Goal: Task Accomplishment & Management: Manage account settings

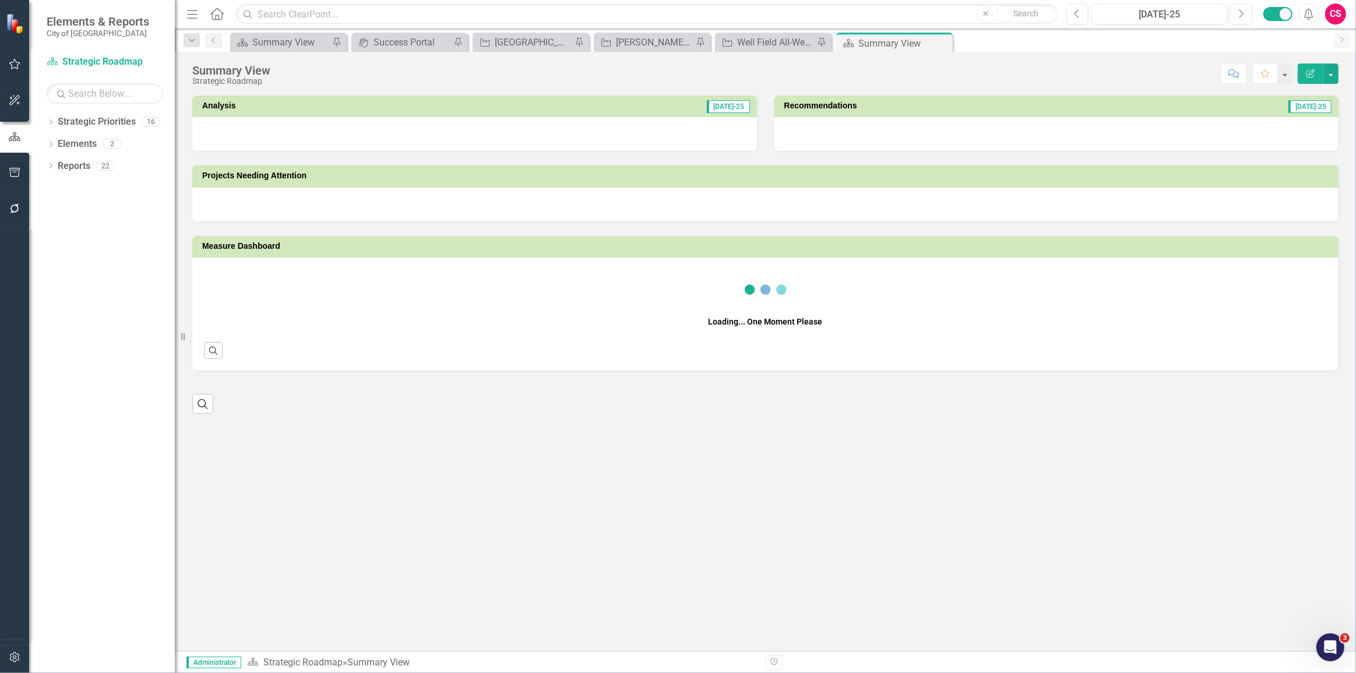
click at [19, 655] on icon "button" at bounding box center [14, 657] width 10 height 10
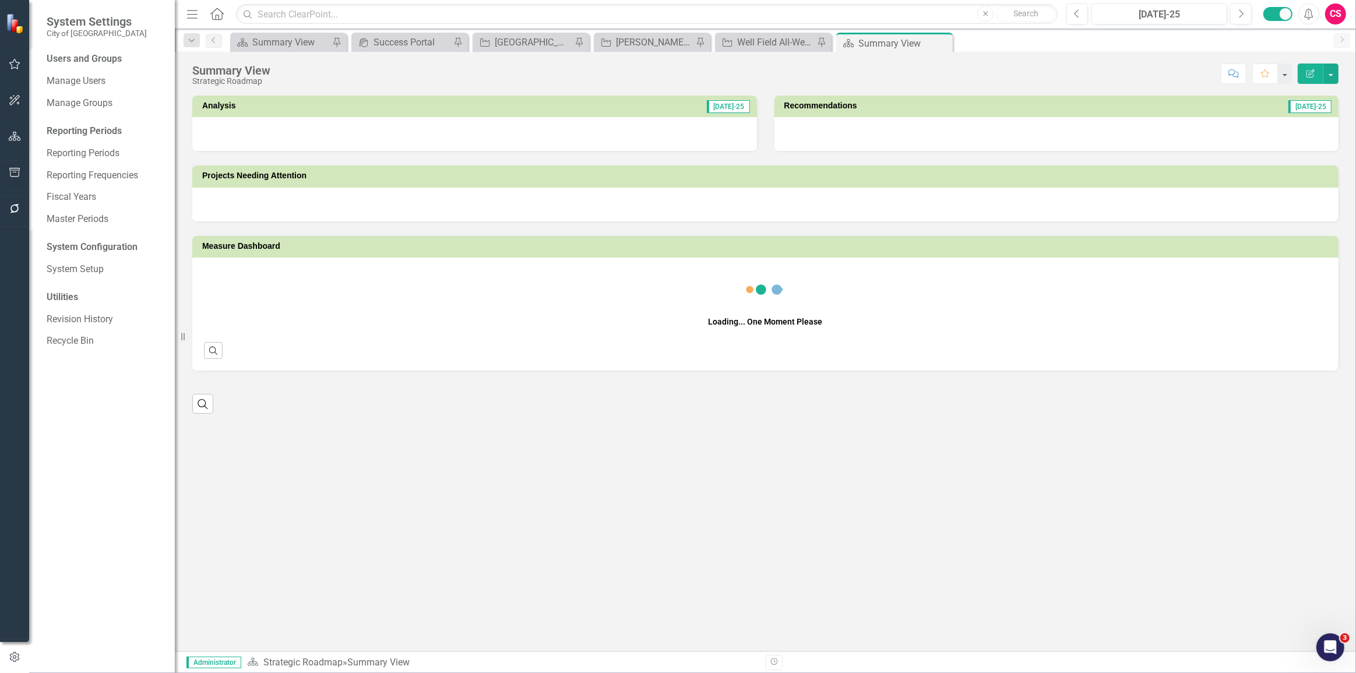
click at [105, 268] on div "Users and Groups Manage Users Manage Groups Reporting Periods Reporting Periods…" at bounding box center [102, 362] width 146 height 621
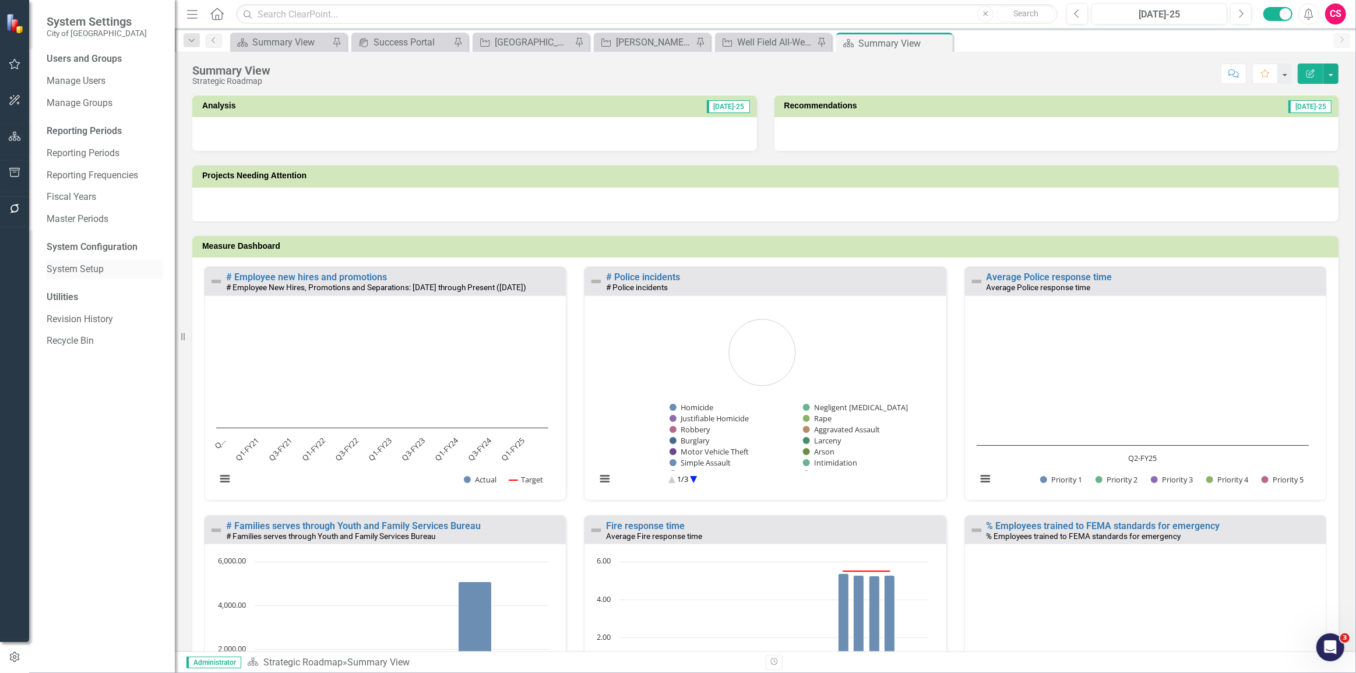
click at [73, 270] on link "System Setup" at bounding box center [105, 269] width 117 height 13
drag, startPoint x: 75, startPoint y: 263, endPoint x: 93, endPoint y: 273, distance: 20.1
click at [75, 263] on link "System Setup" at bounding box center [105, 269] width 117 height 13
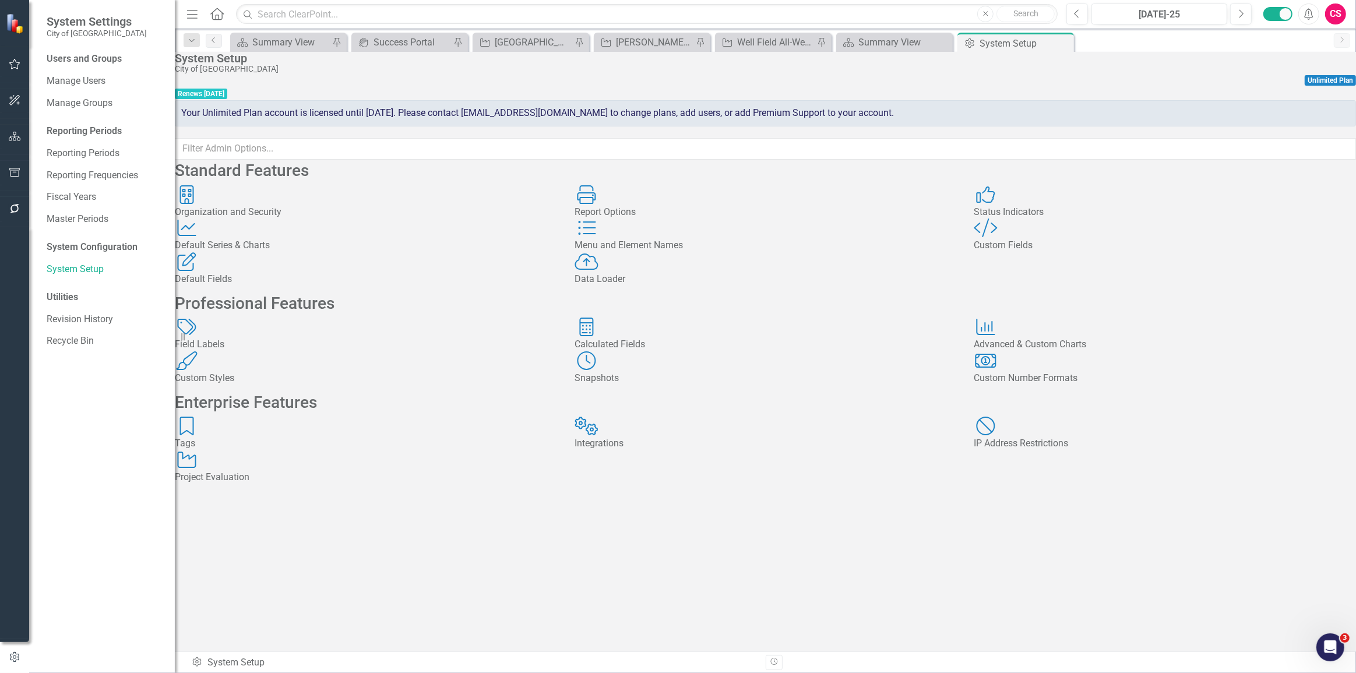
click at [1139, 219] on div "Status Indicators Status Indicators" at bounding box center [1165, 202] width 382 height 34
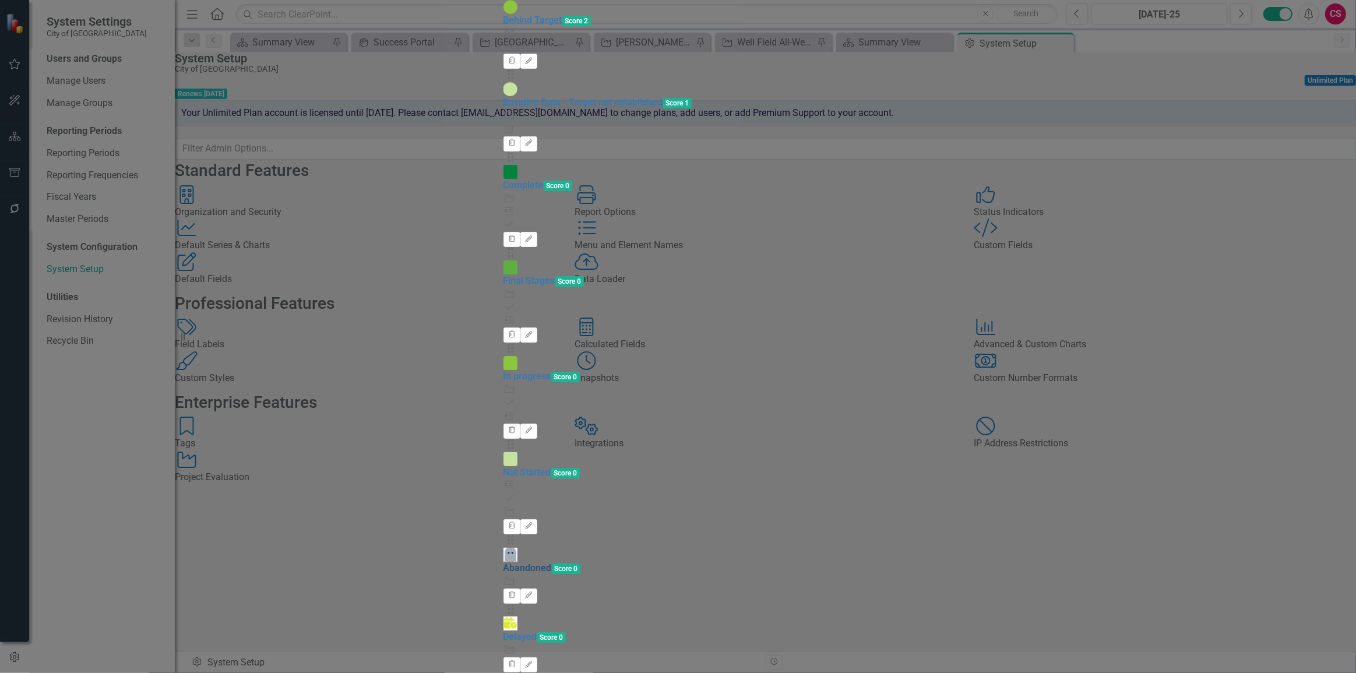
click at [504, 562] on link "Abandoned" at bounding box center [528, 567] width 48 height 11
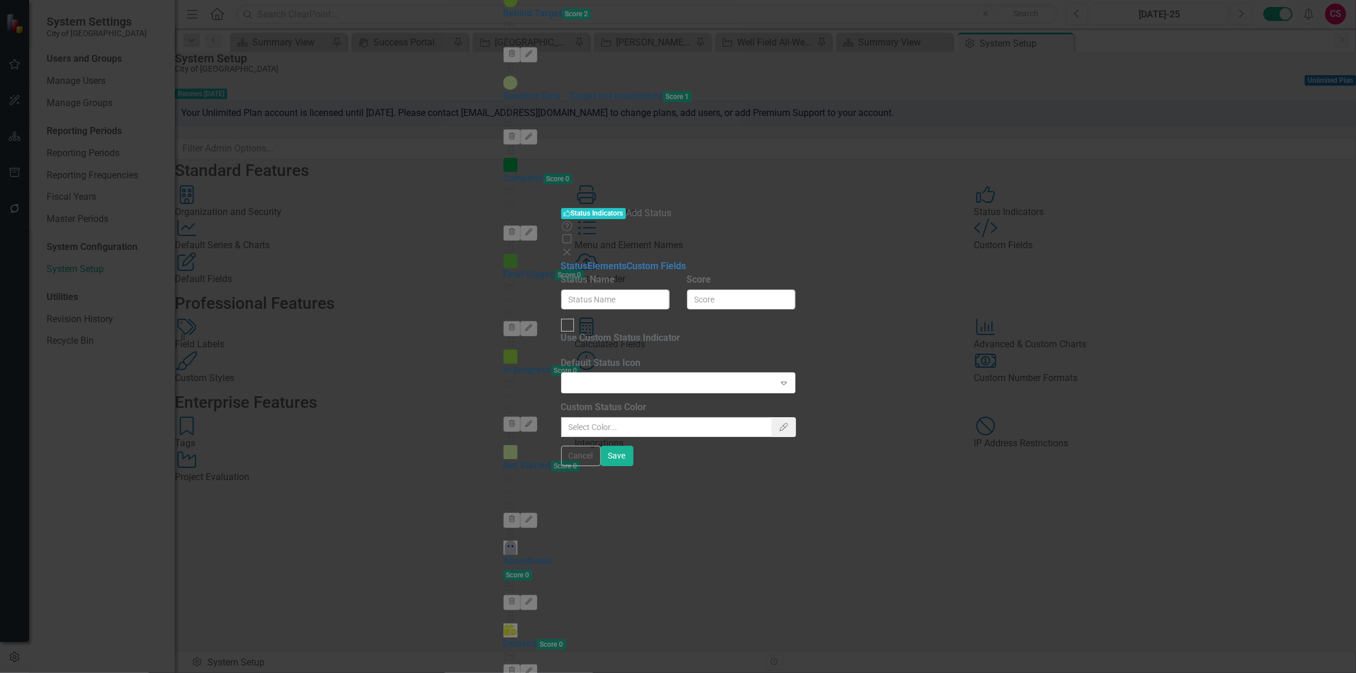
type input "Abandoned"
checkbox input "true"
type input "#9b9b9b"
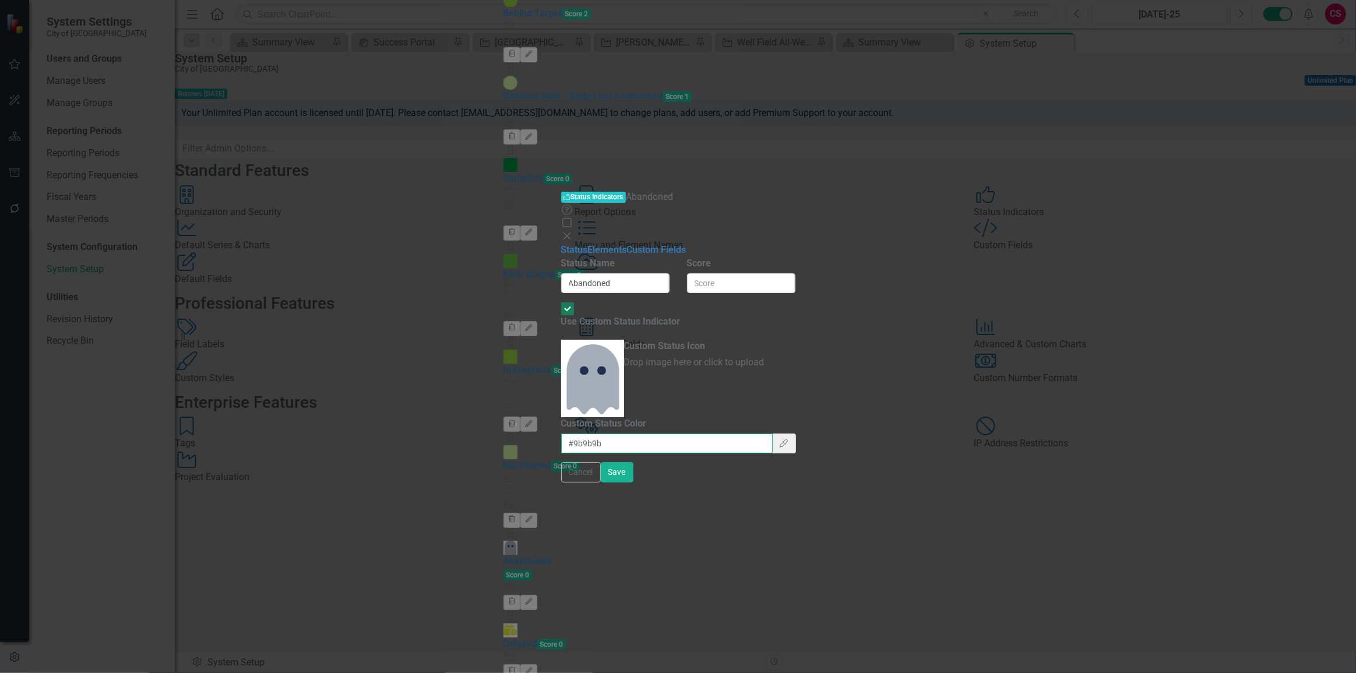
click at [561, 434] on input "#9b9b9b" at bounding box center [667, 444] width 212 height 20
click at [601, 483] on button "Cancel" at bounding box center [581, 472] width 40 height 20
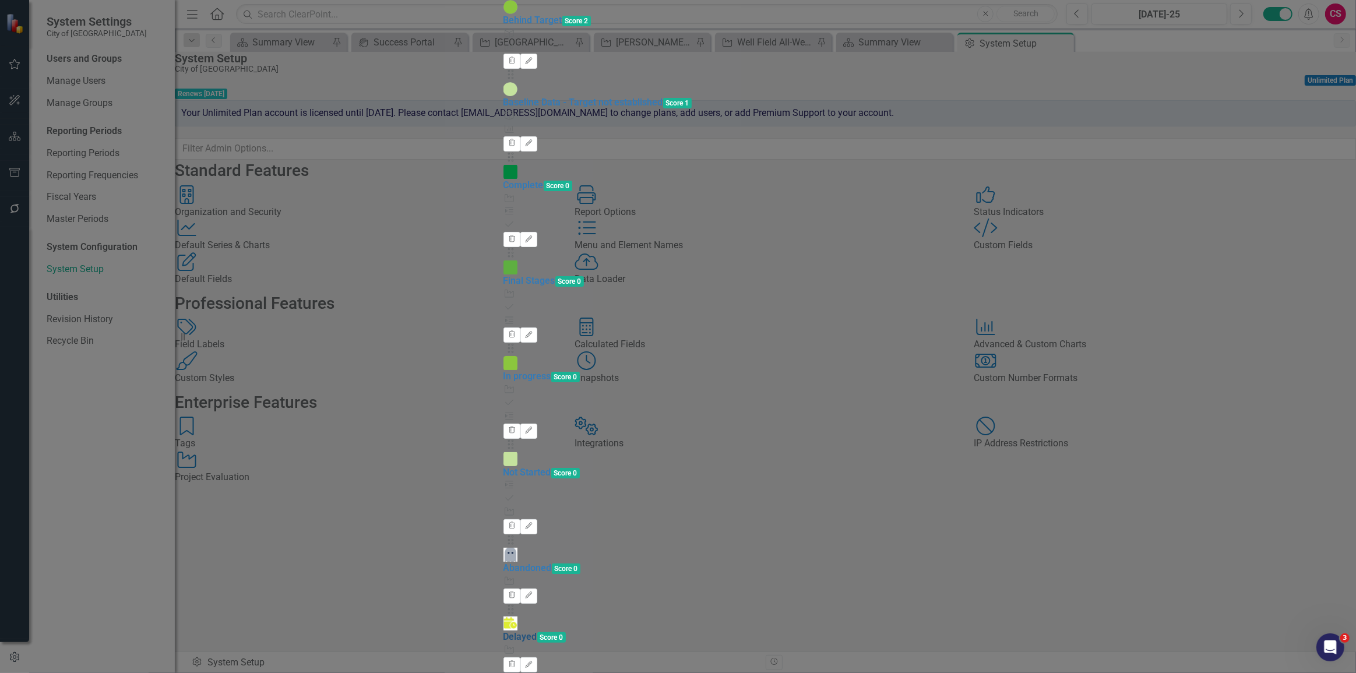
click at [504, 631] on link "Delayed" at bounding box center [521, 636] width 34 height 11
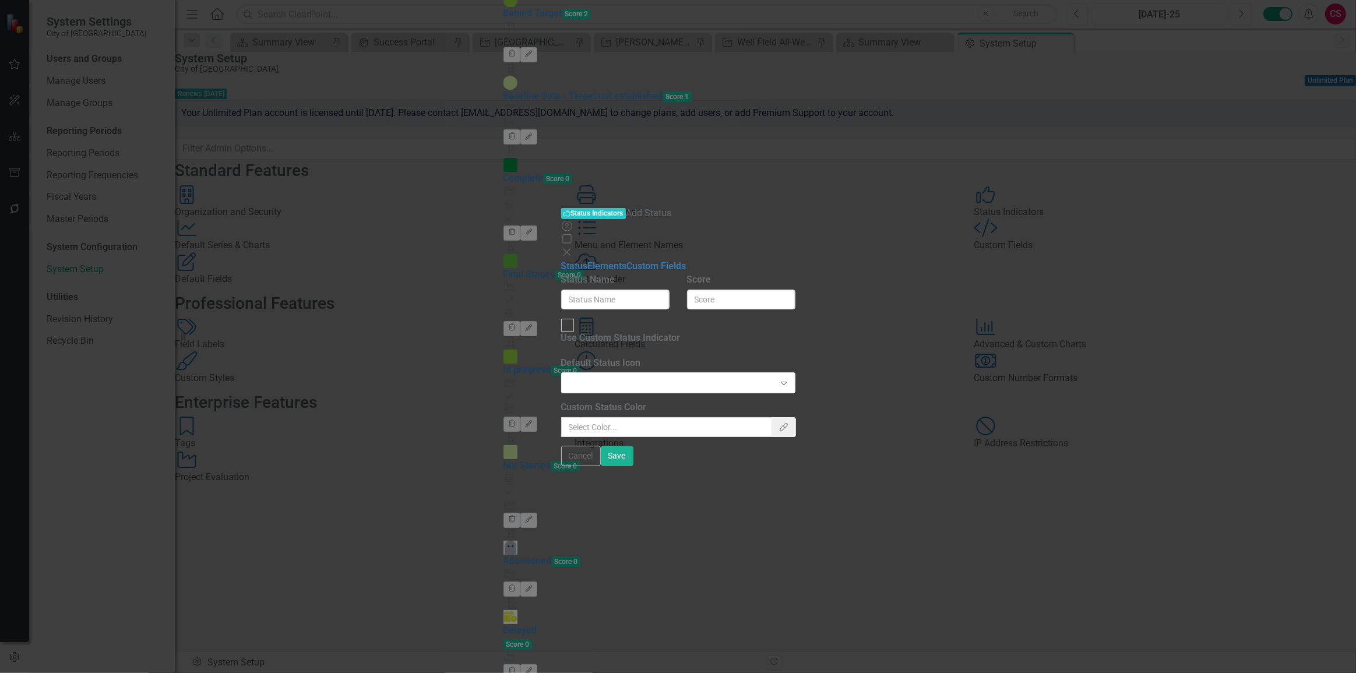
type input "Delayed"
checkbox input "true"
type input "#f8e71c"
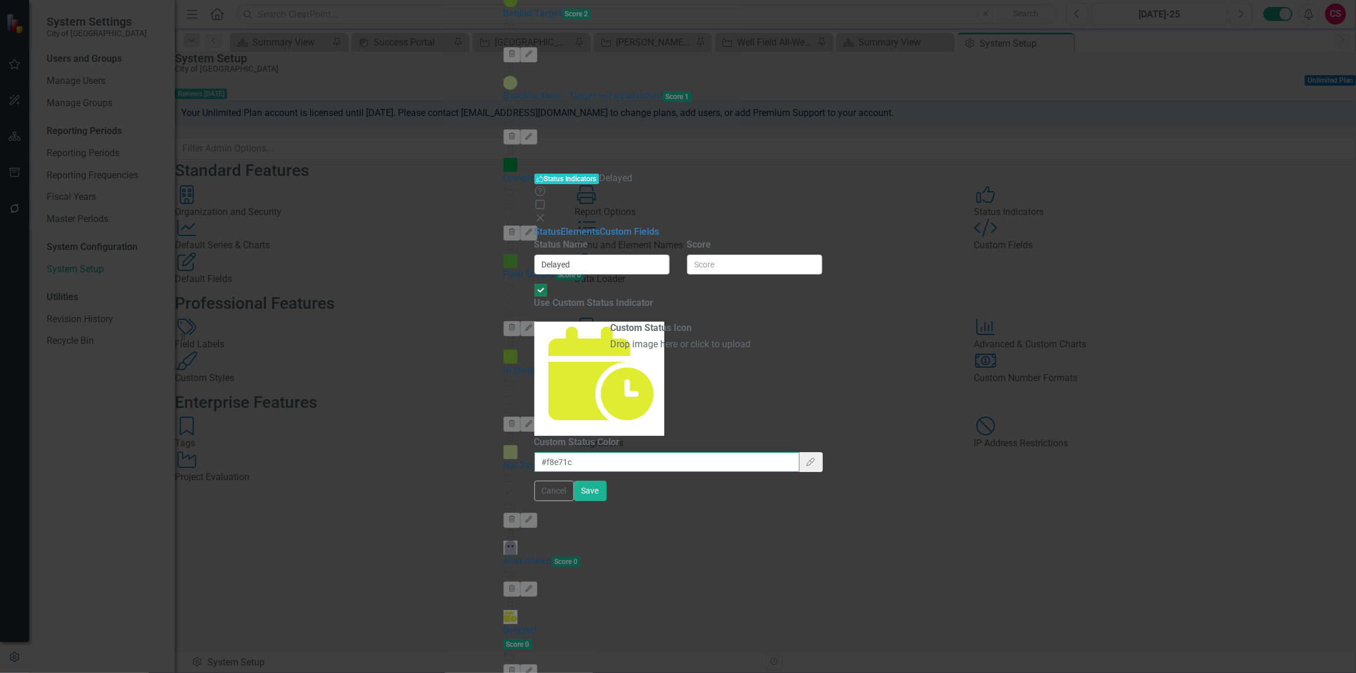
click at [534, 452] on input "#f8e71c" at bounding box center [666, 462] width 265 height 20
click at [574, 501] on button "Cancel" at bounding box center [554, 491] width 40 height 20
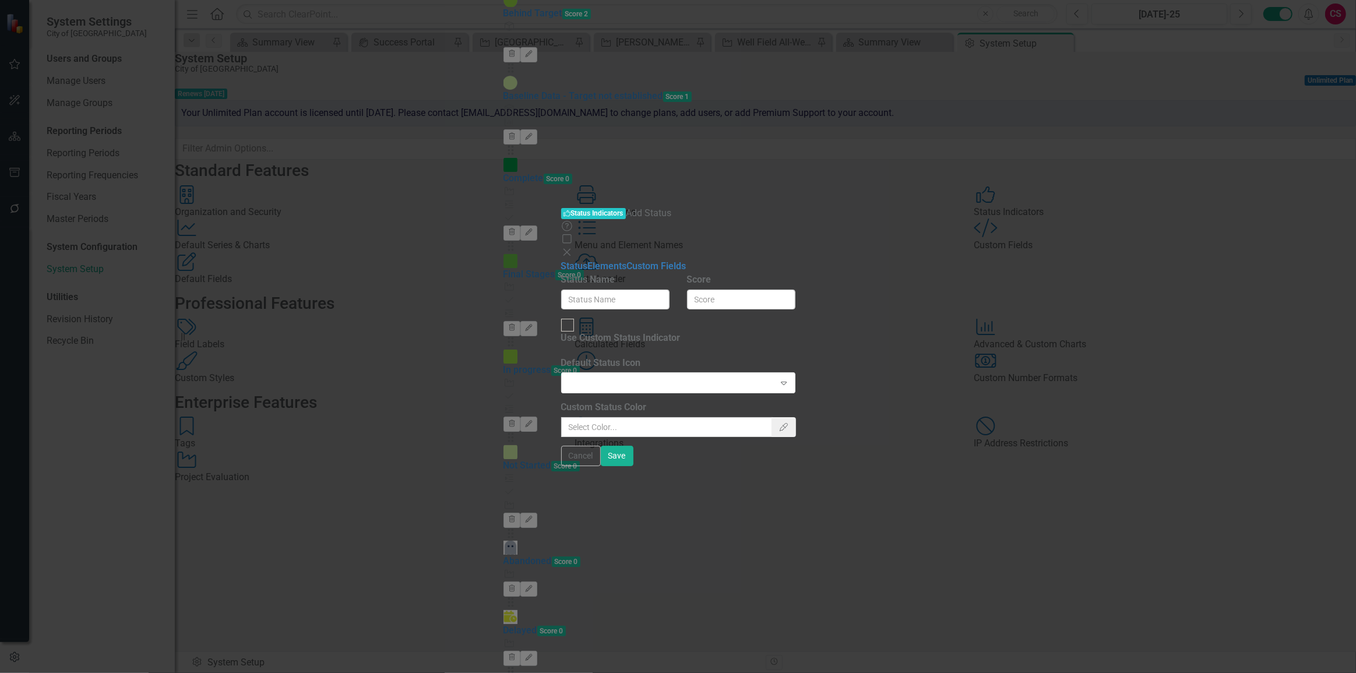
type input "N/A"
checkbox input "true"
type input "#9b9b9b"
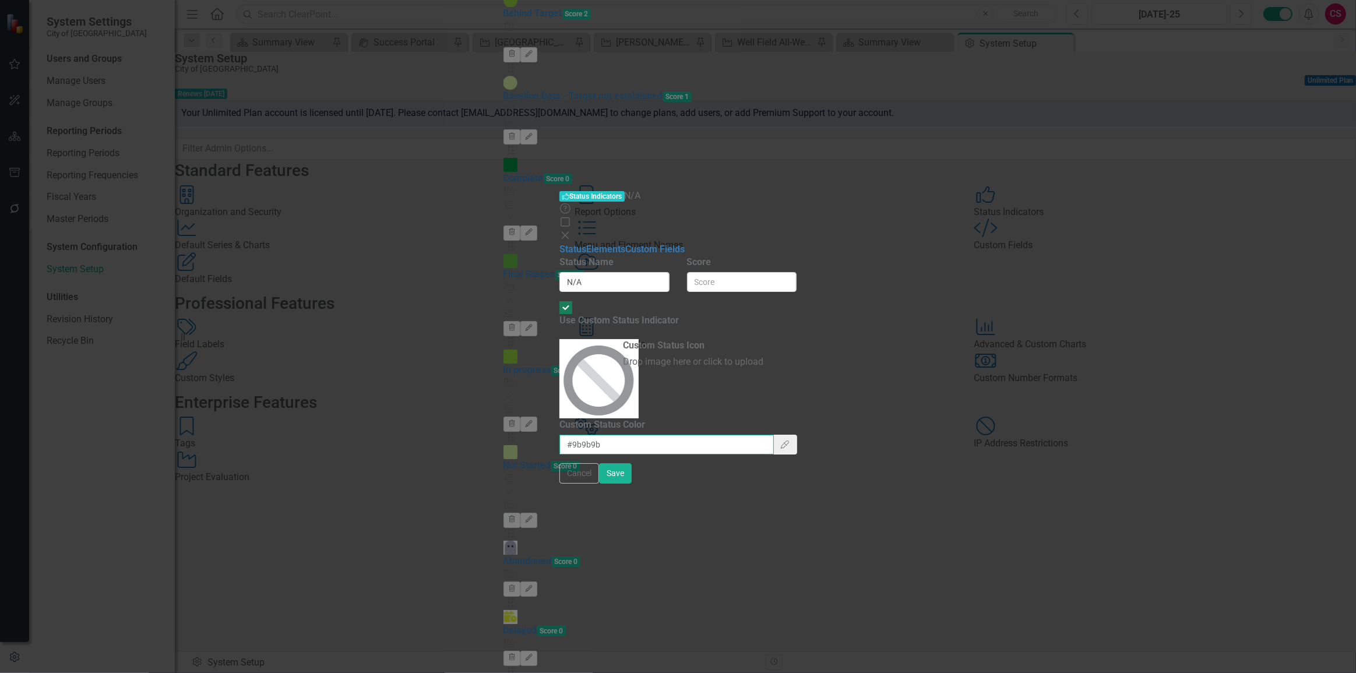
click at [560, 435] on input "#9b9b9b" at bounding box center [667, 445] width 214 height 20
drag, startPoint x: 1300, startPoint y: 666, endPoint x: 1290, endPoint y: 657, distance: 13.2
click at [599, 484] on button "Cancel" at bounding box center [580, 473] width 40 height 20
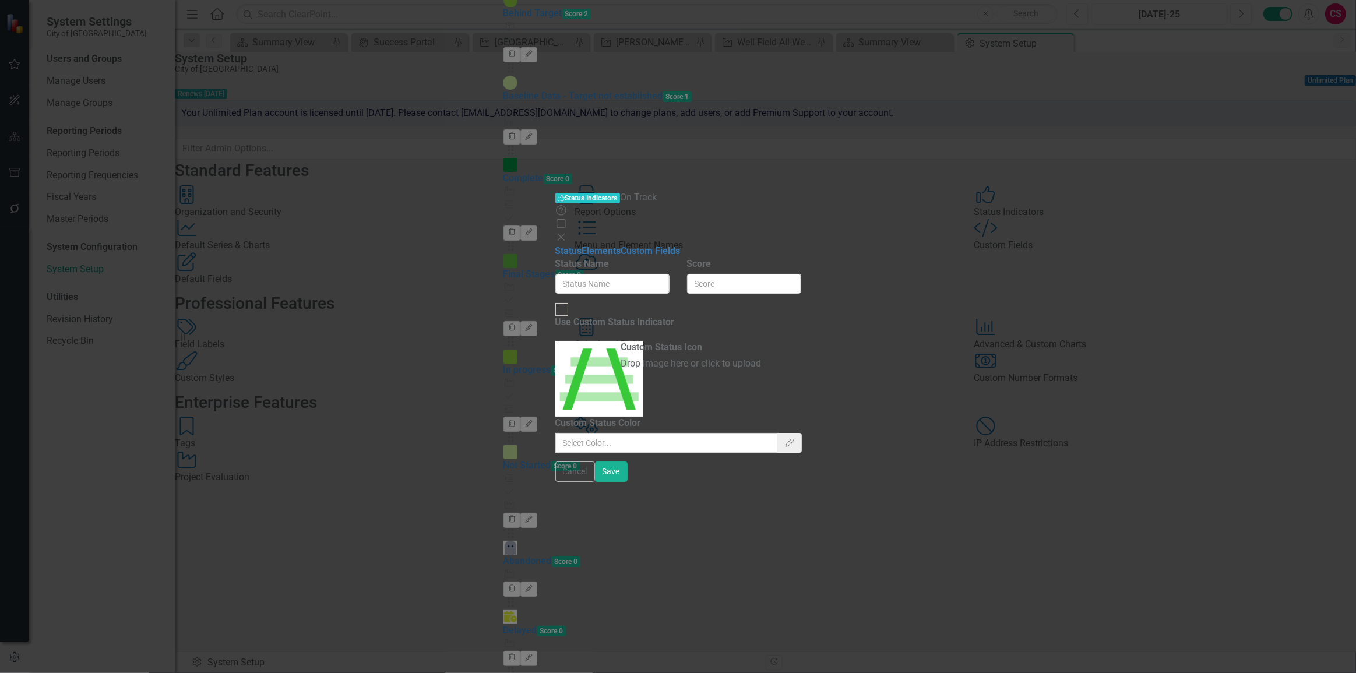
type input "On Track"
checkbox input "true"
type input "#7ed321"
click at [555, 433] on input "#7ed321" at bounding box center [666, 443] width 223 height 20
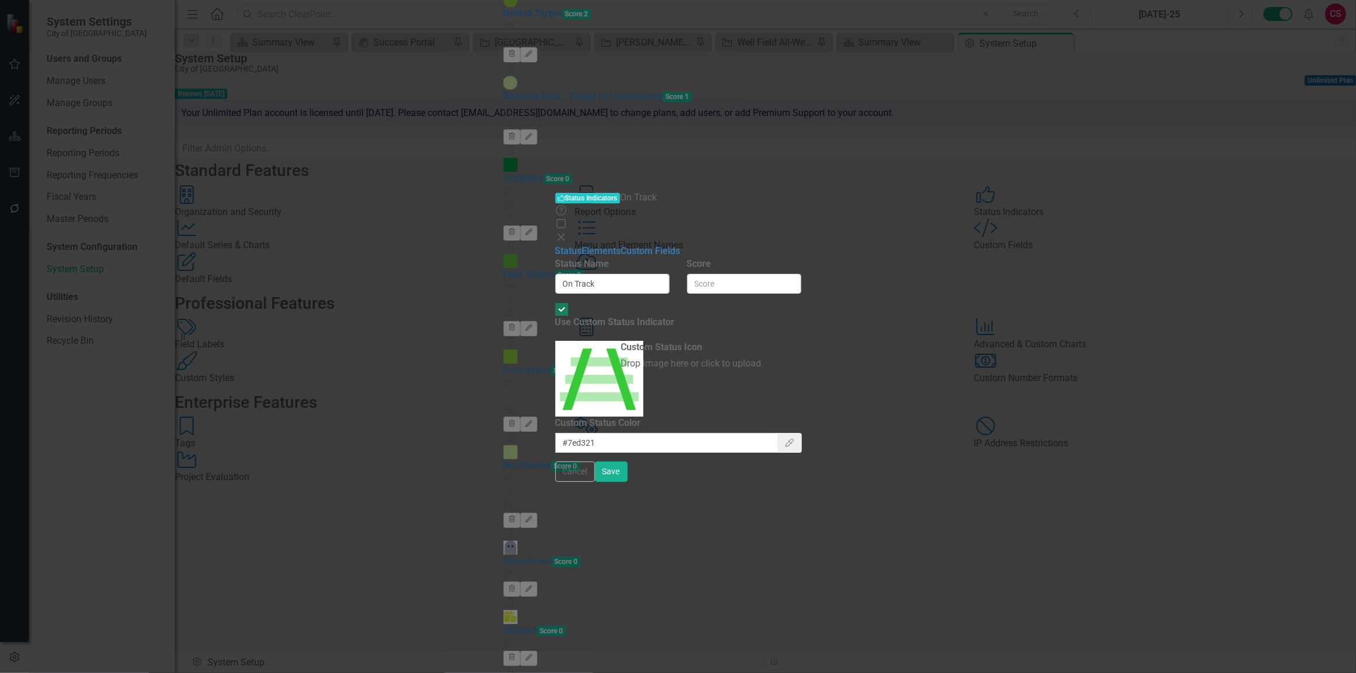
click at [595, 482] on button "Cancel" at bounding box center [575, 472] width 40 height 20
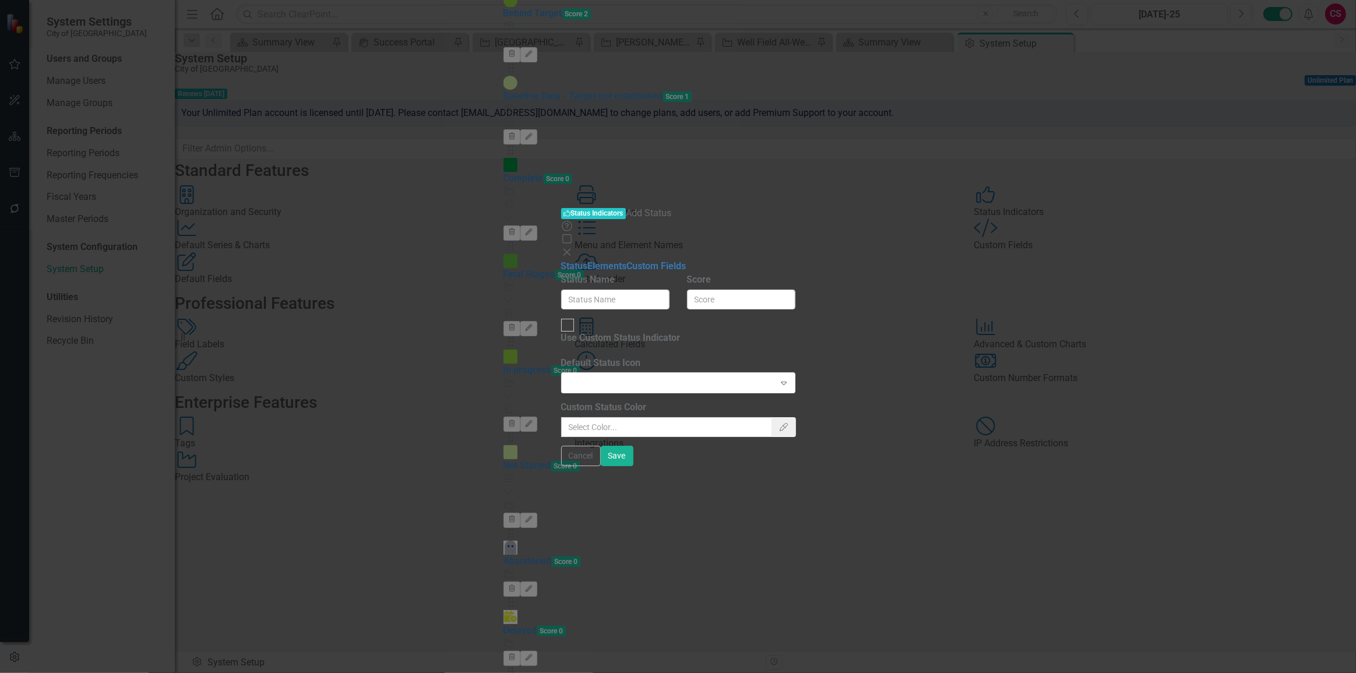
type input "Ongoing"
checkbox input "true"
type input "#b8e986"
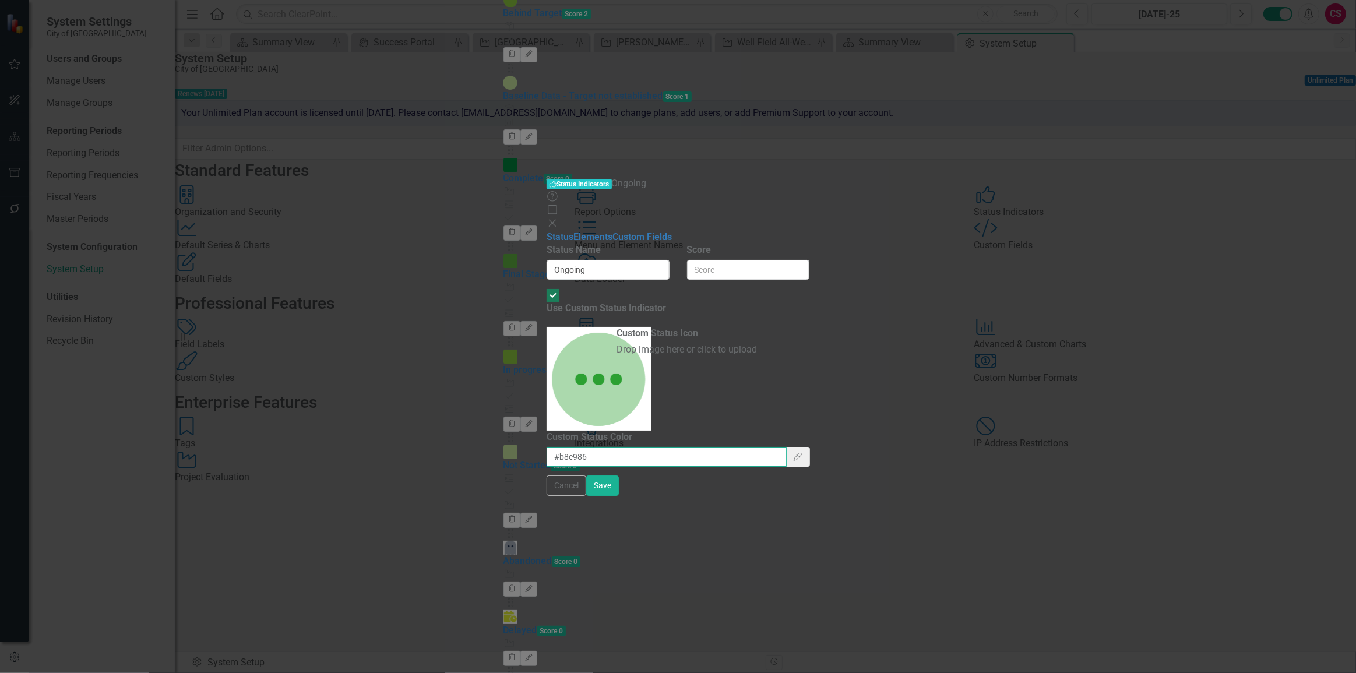
click at [547, 447] on input "#b8e986" at bounding box center [667, 457] width 240 height 20
click at [586, 496] on button "Cancel" at bounding box center [567, 486] width 40 height 20
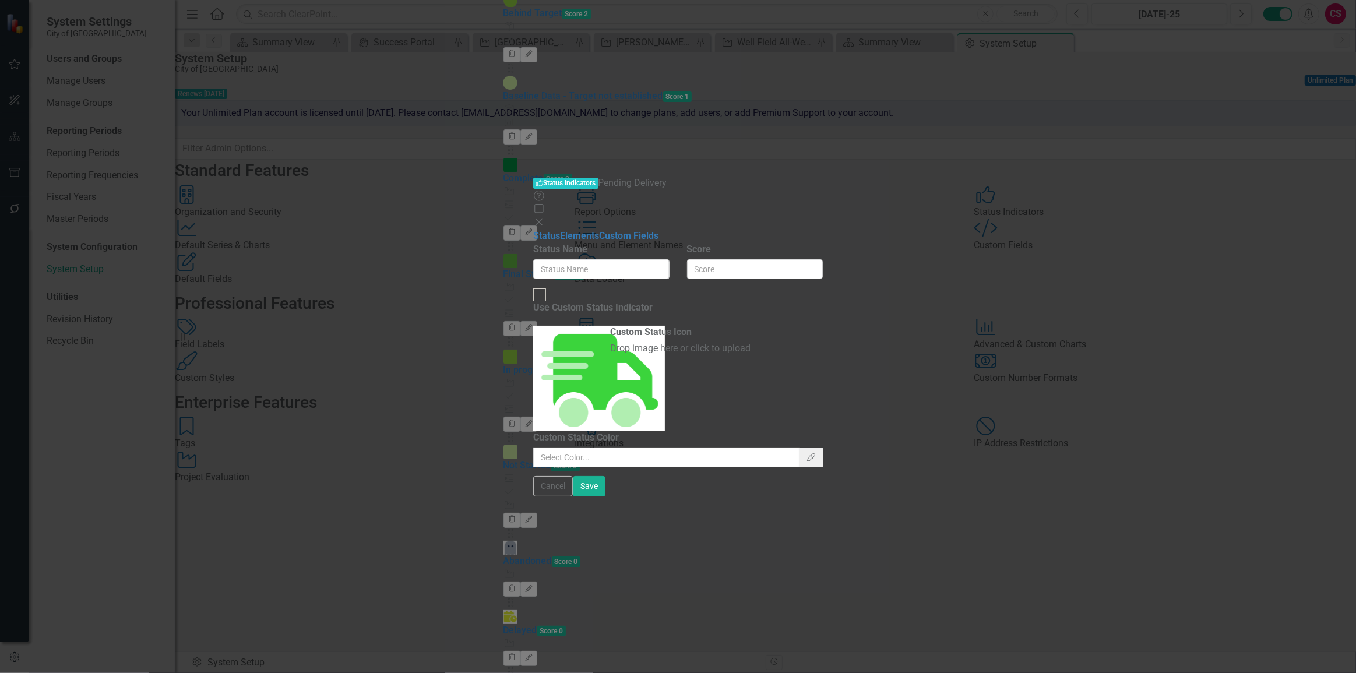
type input "Pending Delivery"
checkbox input "true"
type input "#7ed321"
click at [534, 448] on input "#7ed321" at bounding box center [666, 458] width 267 height 20
click at [533, 448] on input "#7ed321" at bounding box center [666, 458] width 267 height 20
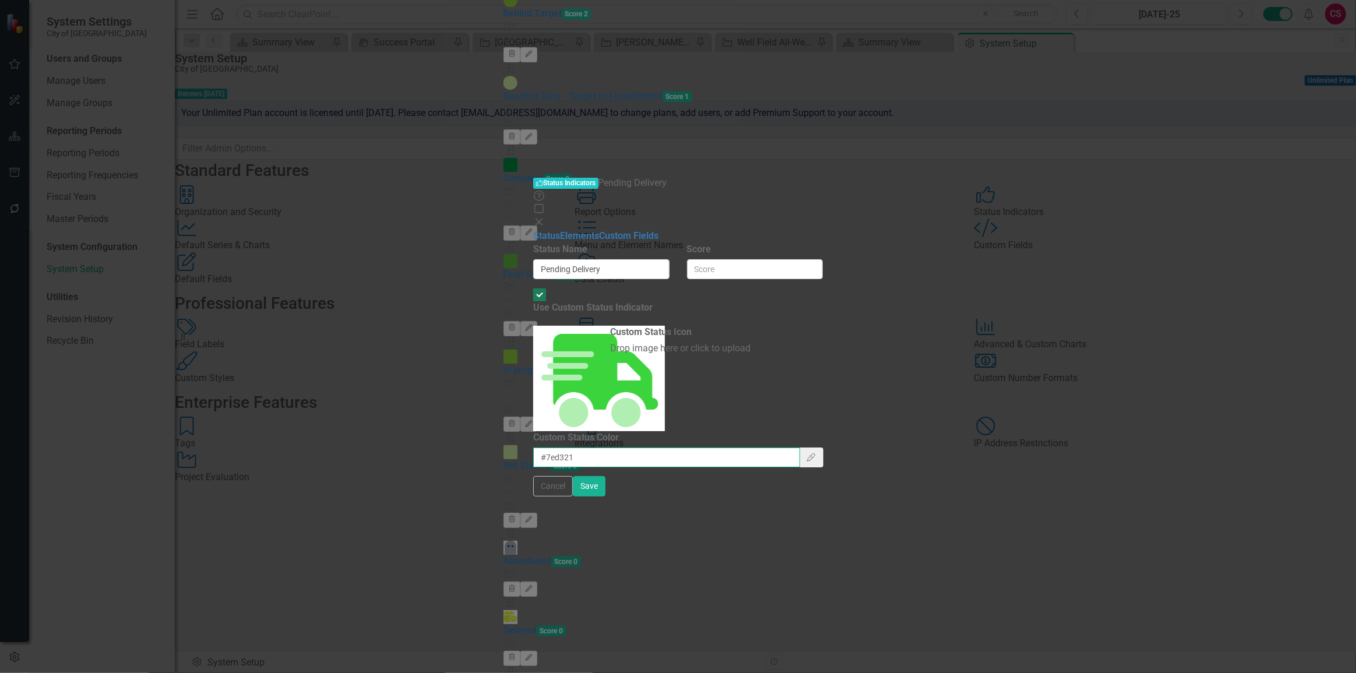
click at [533, 448] on input "#7ed321" at bounding box center [666, 458] width 267 height 20
drag, startPoint x: 555, startPoint y: 216, endPoint x: 561, endPoint y: 217, distance: 6.1
click at [560, 243] on div "Status icons are used throughout ClearPoint to show the current period status o…" at bounding box center [678, 355] width 290 height 224
click at [573, 497] on button "Cancel" at bounding box center [553, 486] width 40 height 20
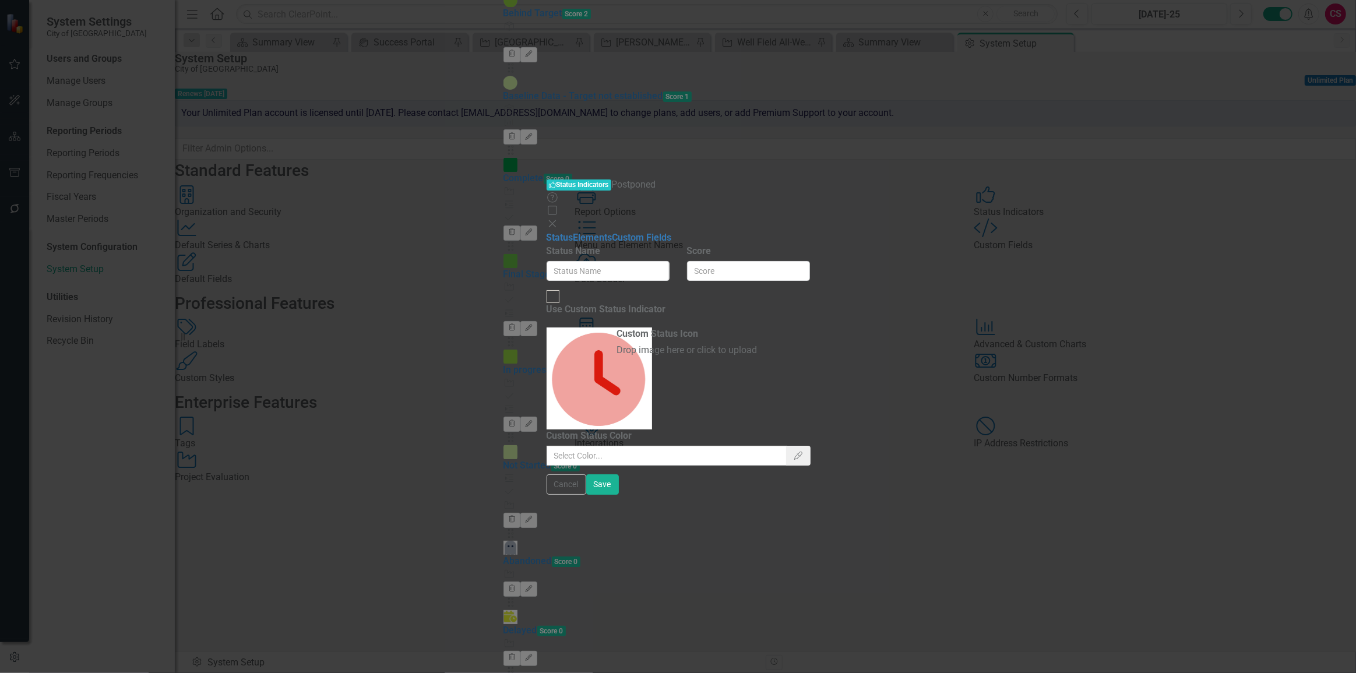
type input "Postponed"
checkbox input "true"
type input "#d0021b"
click at [547, 446] on input "#d0021b" at bounding box center [667, 456] width 241 height 20
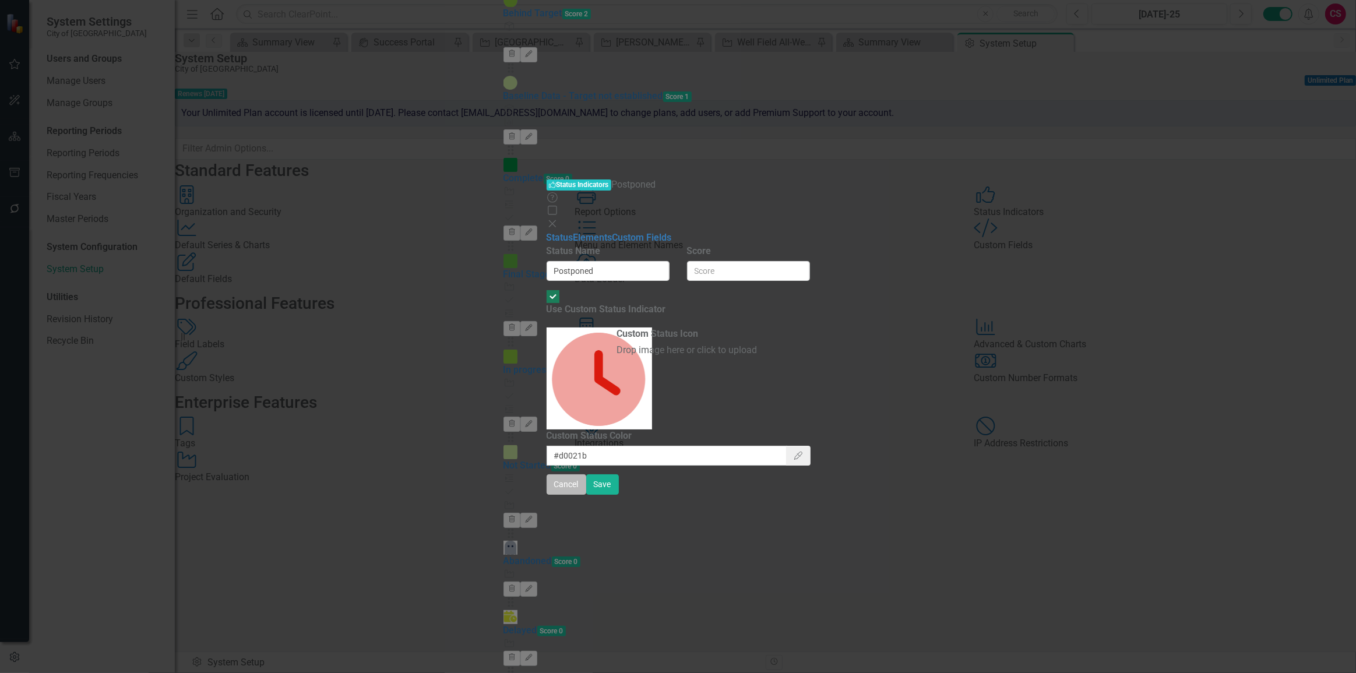
click at [586, 495] on button "Cancel" at bounding box center [567, 484] width 40 height 20
